Goal: Task Accomplishment & Management: Manage account settings

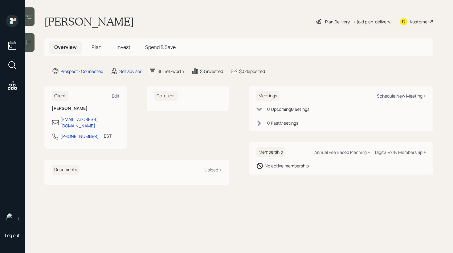
click at [396, 96] on div "Schedule New Meeting +" at bounding box center [401, 96] width 49 height 6
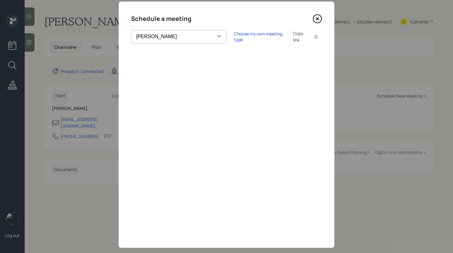
scroll to position [24, 0]
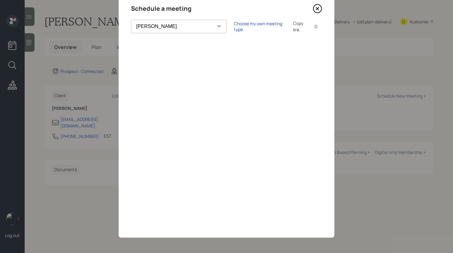
click at [234, 26] on div "Choose my own meeting type" at bounding box center [260, 27] width 52 height 12
click at [177, 30] on select "[PERSON_NAME] [PERSON_NAME] [PERSON_NAME] [PERSON_NAME] [PERSON_NAME] [PERSON_N…" at bounding box center [184, 27] width 106 height 14
click at [131, 20] on select "[PERSON_NAME] [PERSON_NAME] [PERSON_NAME] [PERSON_NAME] [PERSON_NAME] [PERSON_N…" at bounding box center [184, 27] width 106 height 14
click at [176, 31] on select "[PERSON_NAME] [PERSON_NAME] [PERSON_NAME] [PERSON_NAME] [PERSON_NAME] [PERSON_N…" at bounding box center [184, 27] width 106 height 14
select select "round-[PERSON_NAME]"
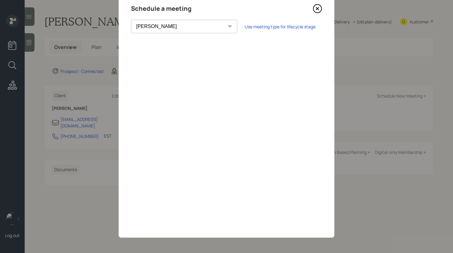
click at [131, 20] on select "[PERSON_NAME] [PERSON_NAME] [PERSON_NAME] [PERSON_NAME] [PERSON_NAME] [PERSON_N…" at bounding box center [184, 27] width 106 height 14
click at [319, 11] on icon at bounding box center [317, 8] width 9 height 9
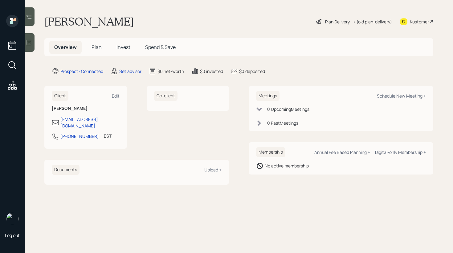
click at [32, 42] on icon at bounding box center [29, 42] width 6 height 6
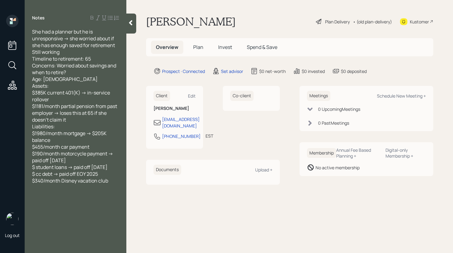
click at [132, 26] on icon at bounding box center [131, 23] width 6 height 6
